Goal: Check status

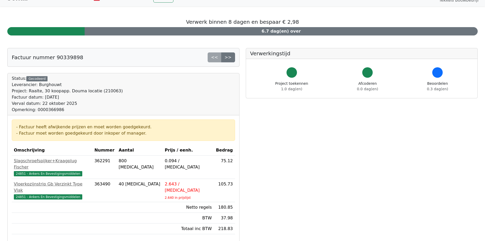
scroll to position [26, 0]
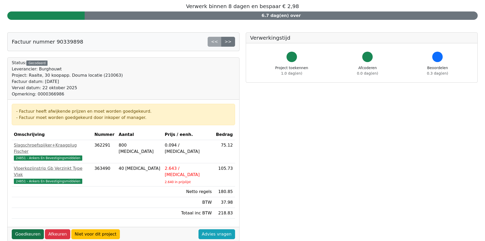
click at [30, 230] on link "Goedkeuren" at bounding box center [28, 235] width 32 height 10
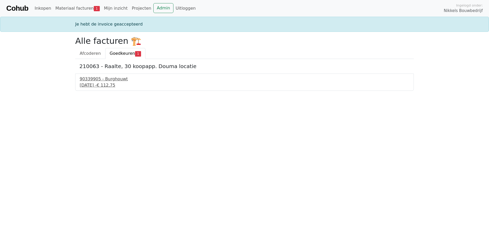
click at [112, 84] on div "22 september 2025 - € 112,75" at bounding box center [245, 85] width 330 height 6
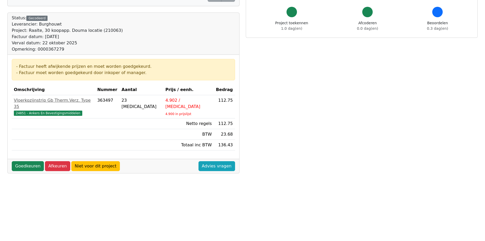
scroll to position [78, 0]
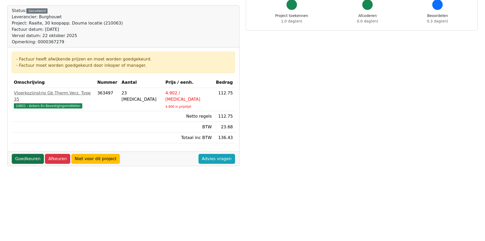
click at [33, 154] on link "Goedkeuren" at bounding box center [28, 159] width 32 height 10
